Goal: Transaction & Acquisition: Purchase product/service

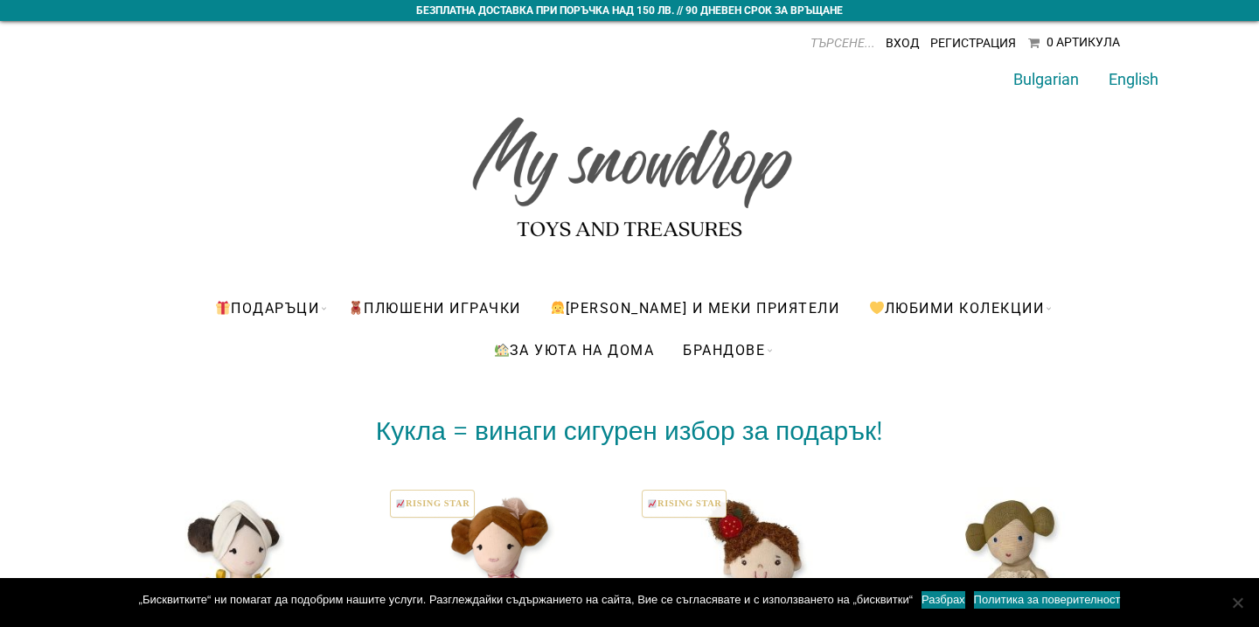
click at [528, 564] on img at bounding box center [503, 603] width 233 height 233
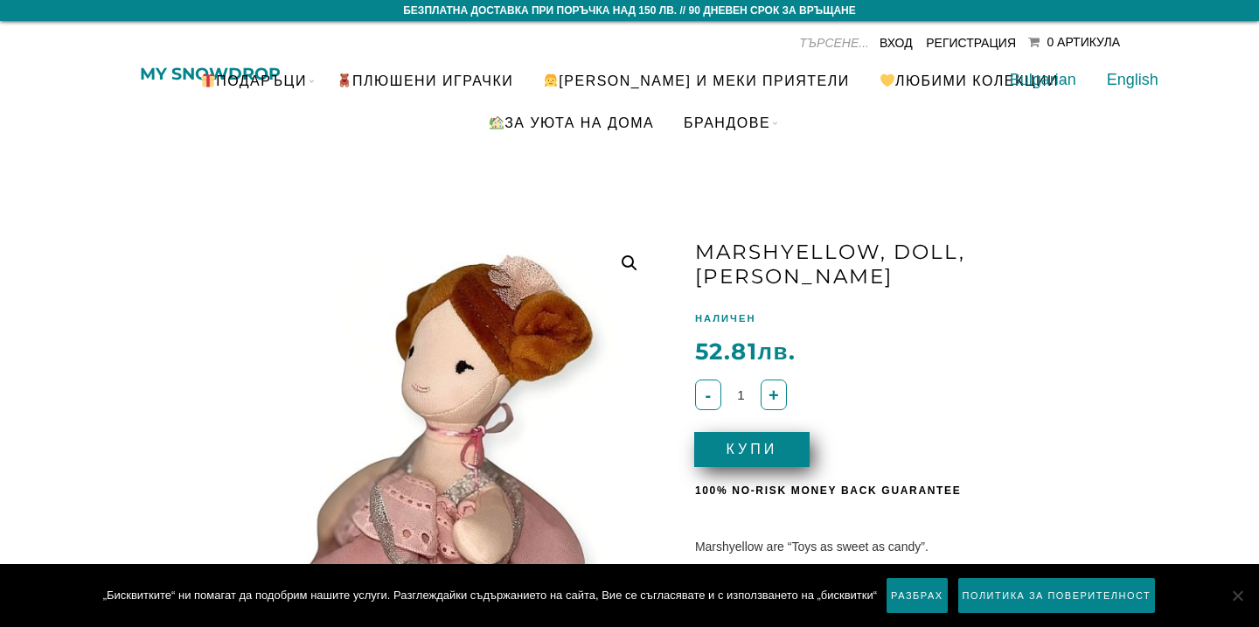
click at [766, 436] on button "Купи" at bounding box center [751, 449] width 115 height 35
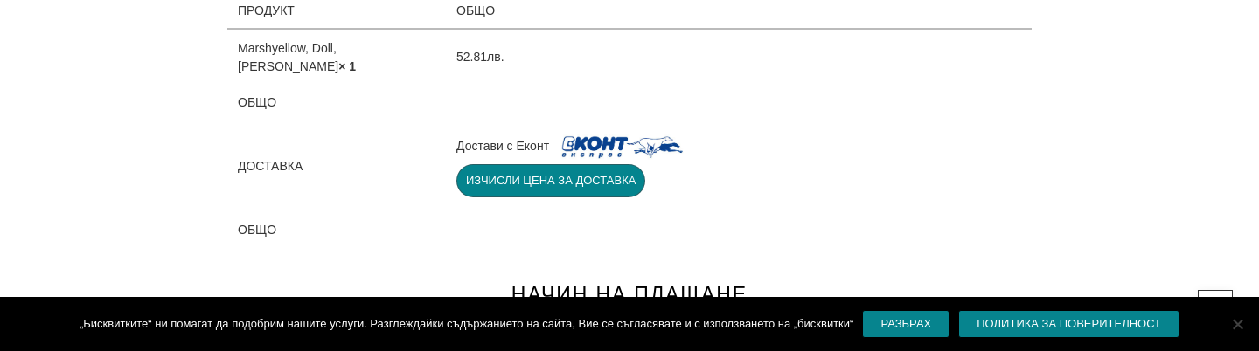
scroll to position [994, 0]
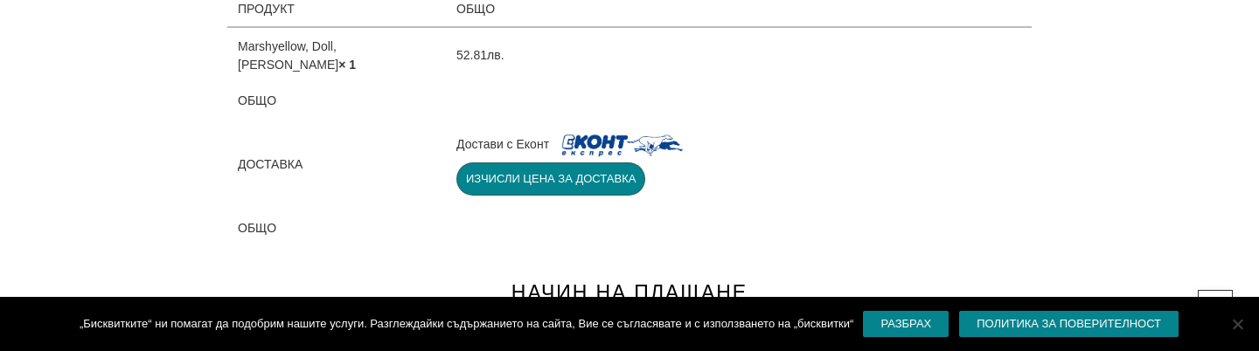
click at [538, 166] on button "Изчисли цена за доставка" at bounding box center [550, 179] width 189 height 33
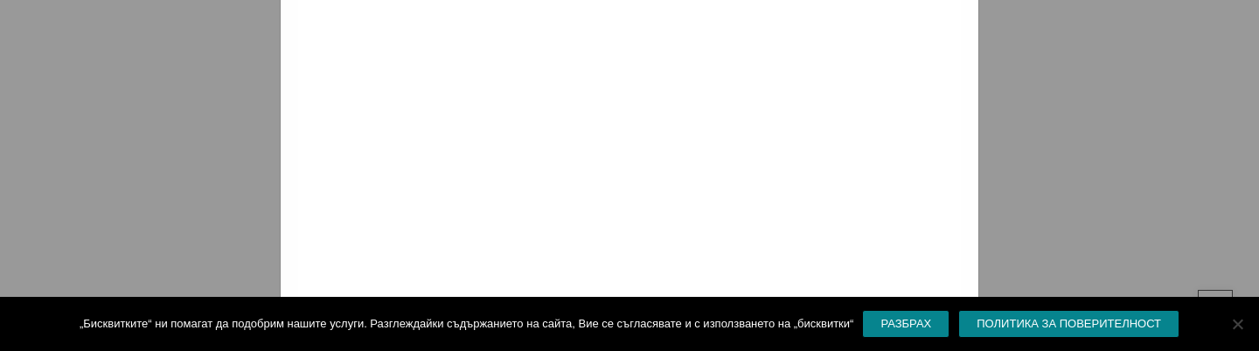
scroll to position [0, 0]
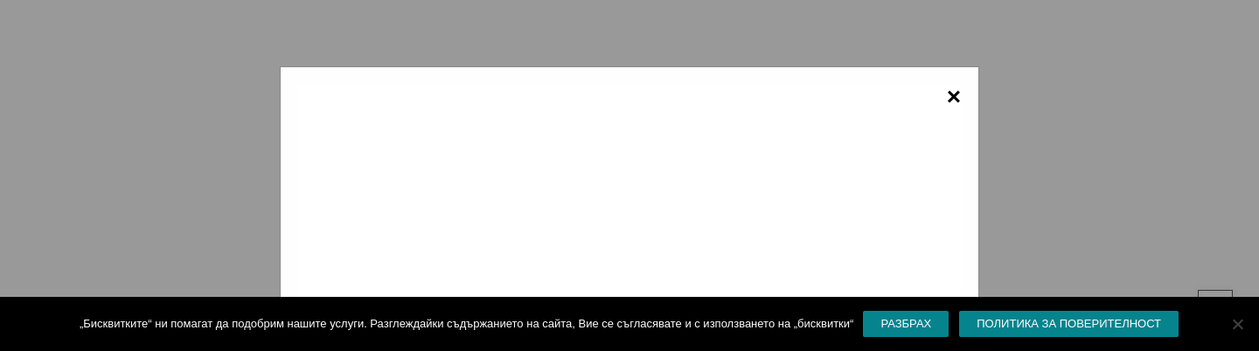
click at [953, 90] on span "×" at bounding box center [954, 97] width 14 height 24
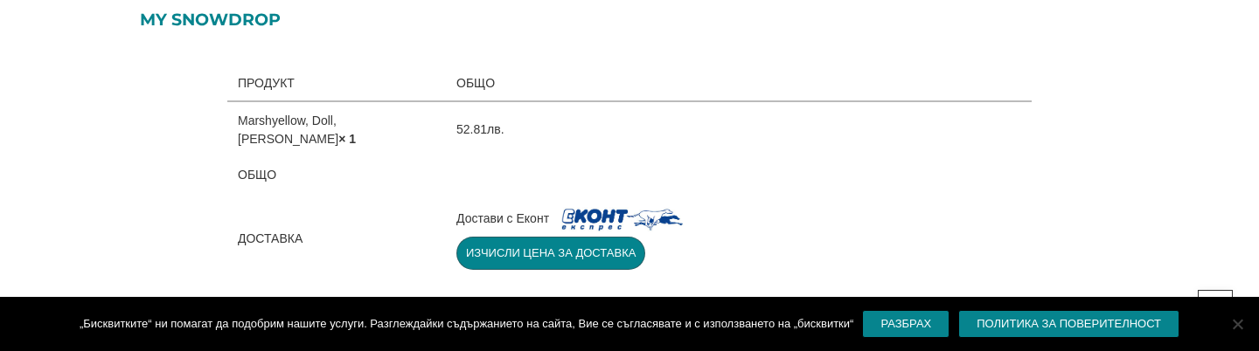
scroll to position [902, 0]
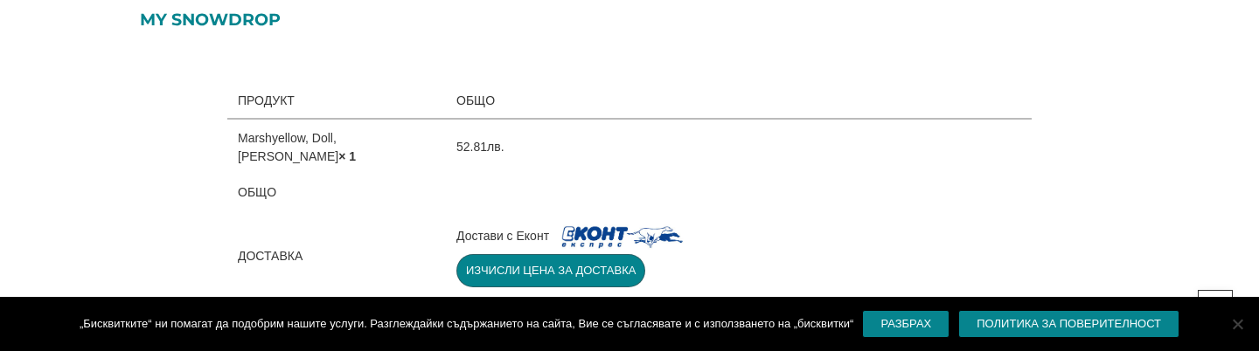
click at [562, 177] on td at bounding box center [739, 192] width 586 height 36
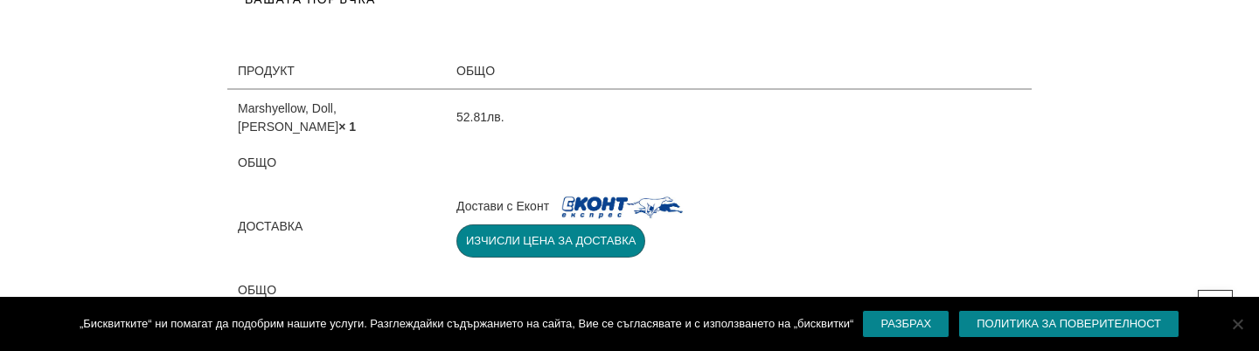
scroll to position [933, 0]
click at [526, 224] on button "Изчисли цена за доставка" at bounding box center [550, 240] width 189 height 33
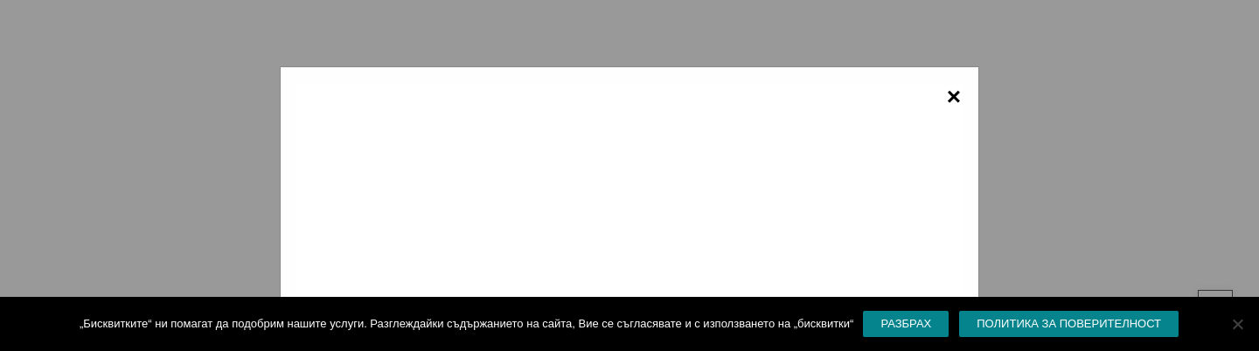
click at [954, 95] on span "×" at bounding box center [954, 97] width 14 height 24
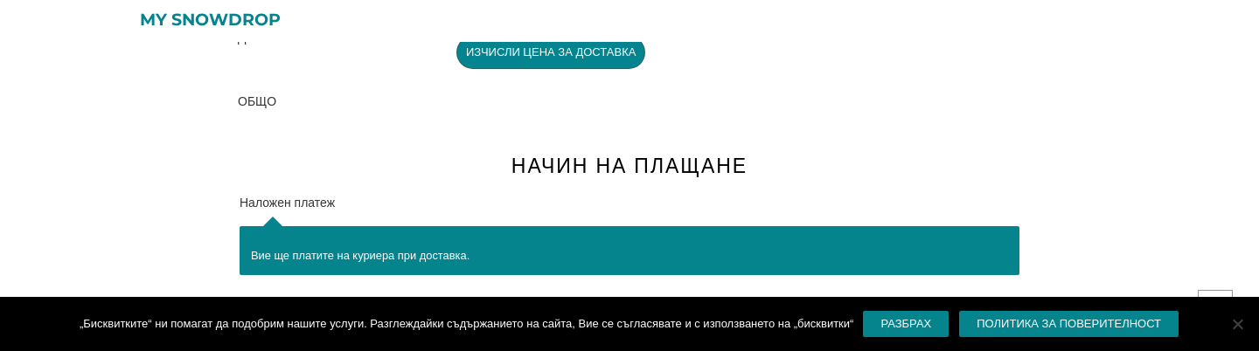
scroll to position [1120, 0]
